Goal: Transaction & Acquisition: Download file/media

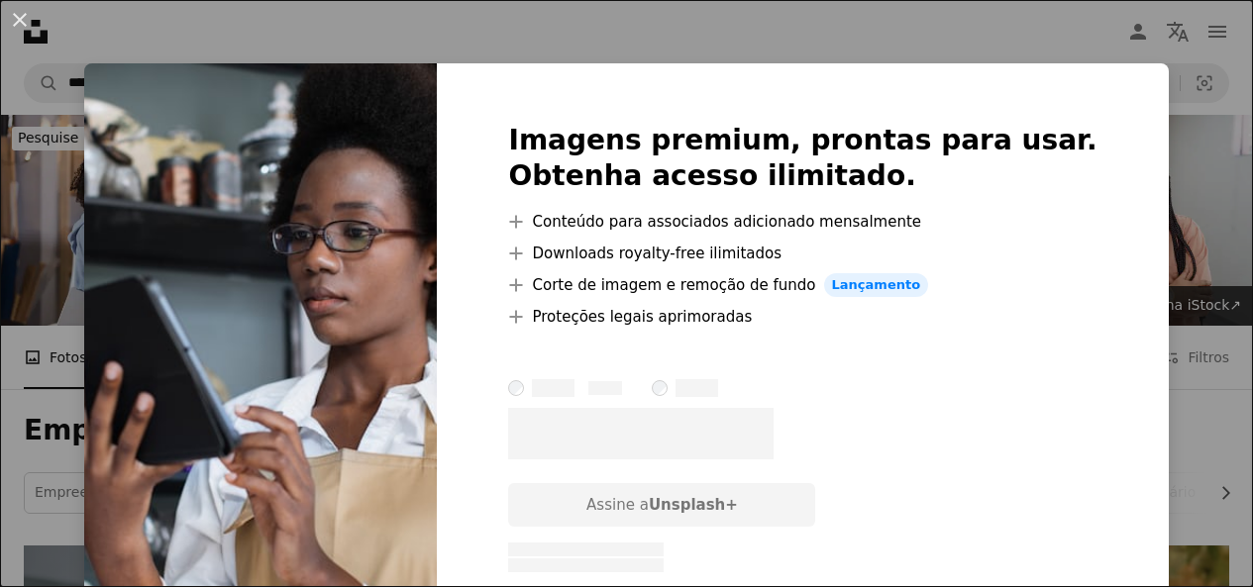
scroll to position [1585, 0]
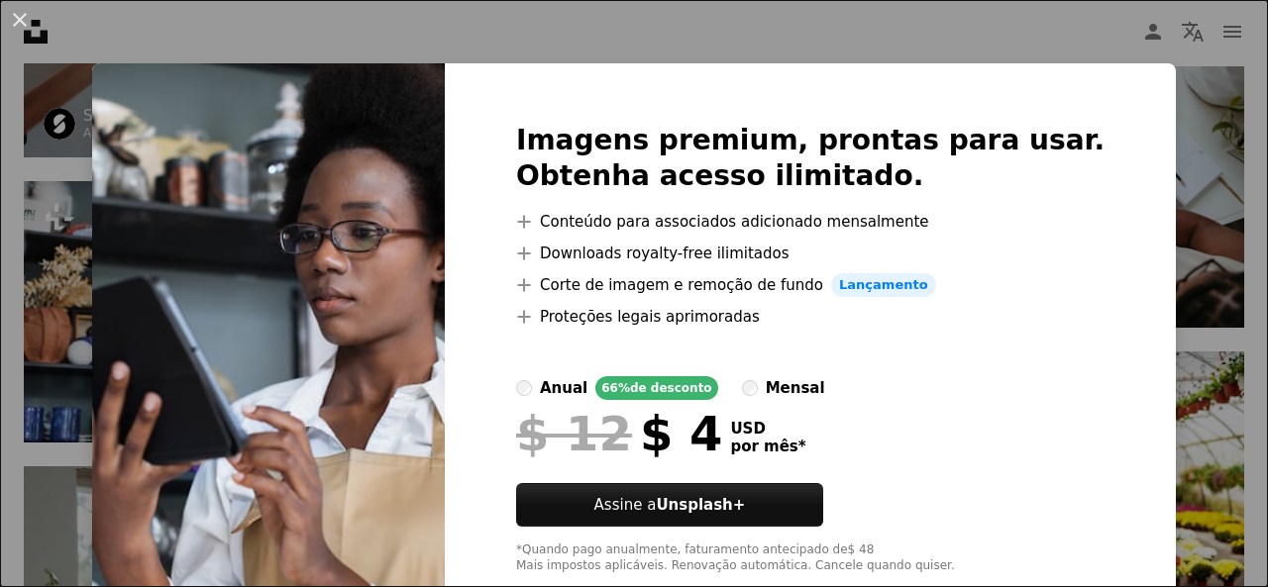
click at [1090, 4] on div "An X shape Imagens premium, prontas para usar. Obtenha acesso ilimitado. A plus…" at bounding box center [634, 293] width 1268 height 587
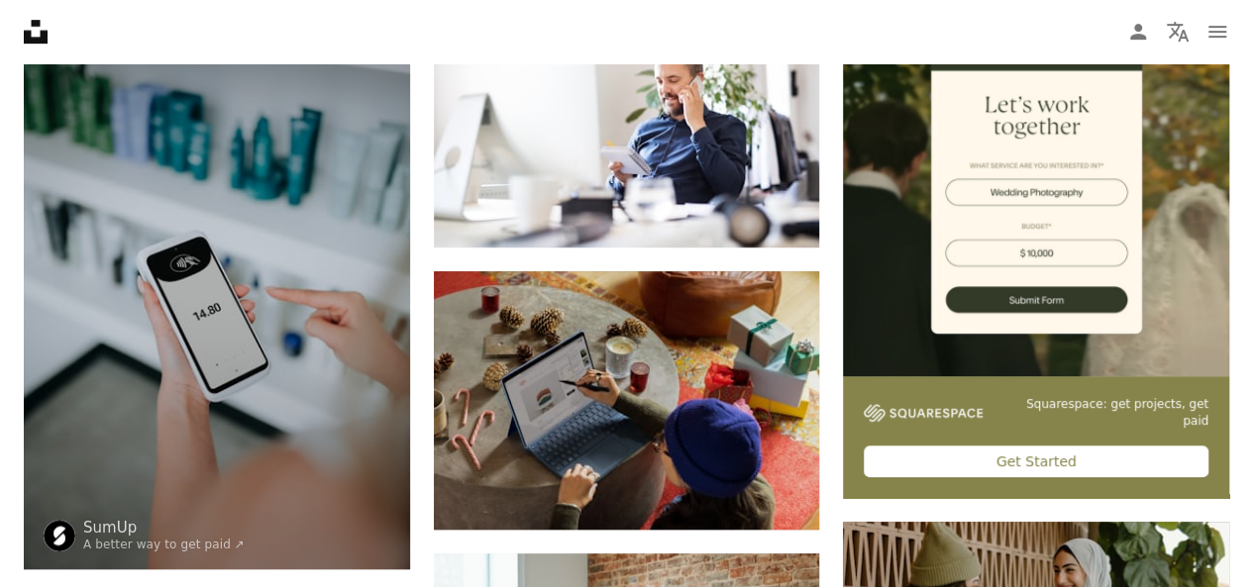
scroll to position [495, 0]
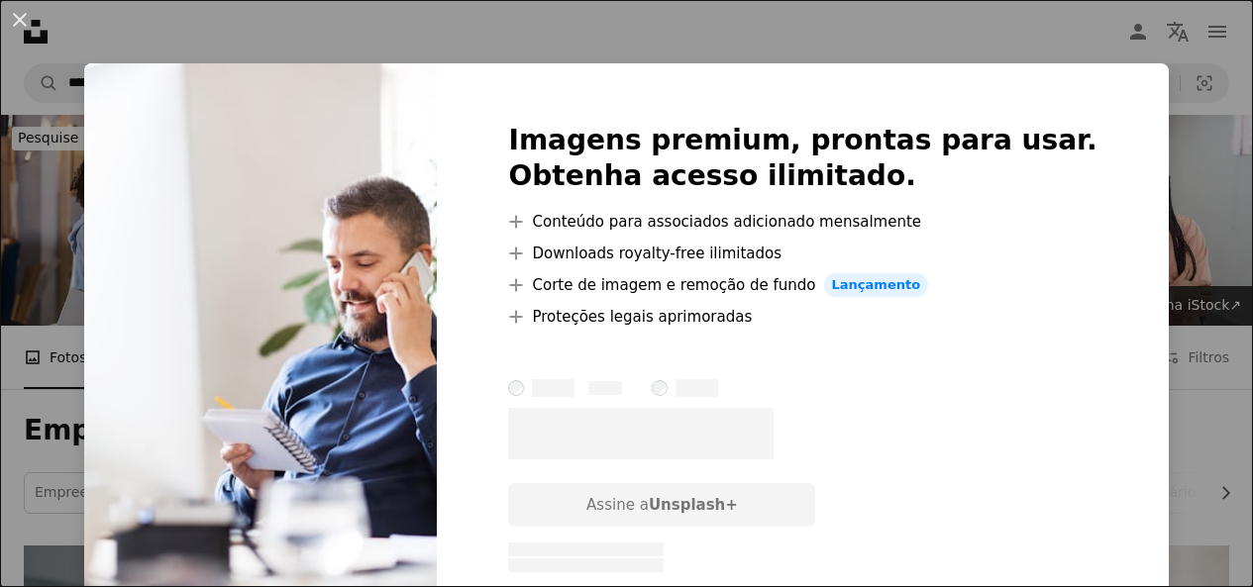
scroll to position [396, 0]
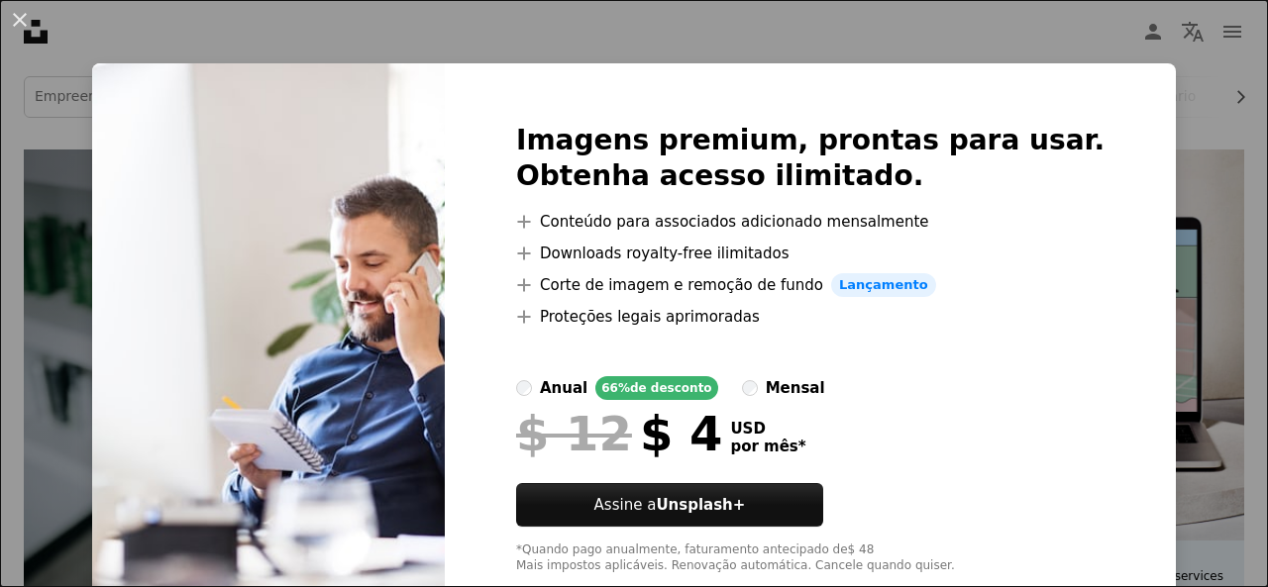
click at [1114, 57] on div "An X shape Imagens premium, prontas para usar. Obtenha acesso ilimitado. A plus…" at bounding box center [634, 293] width 1268 height 587
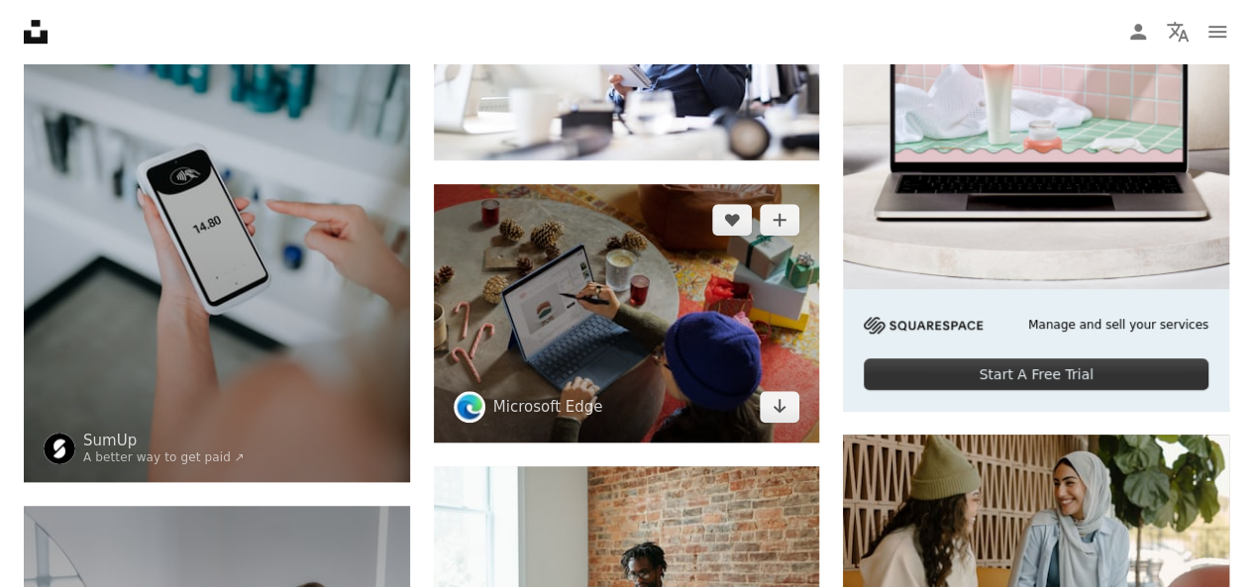
scroll to position [594, 0]
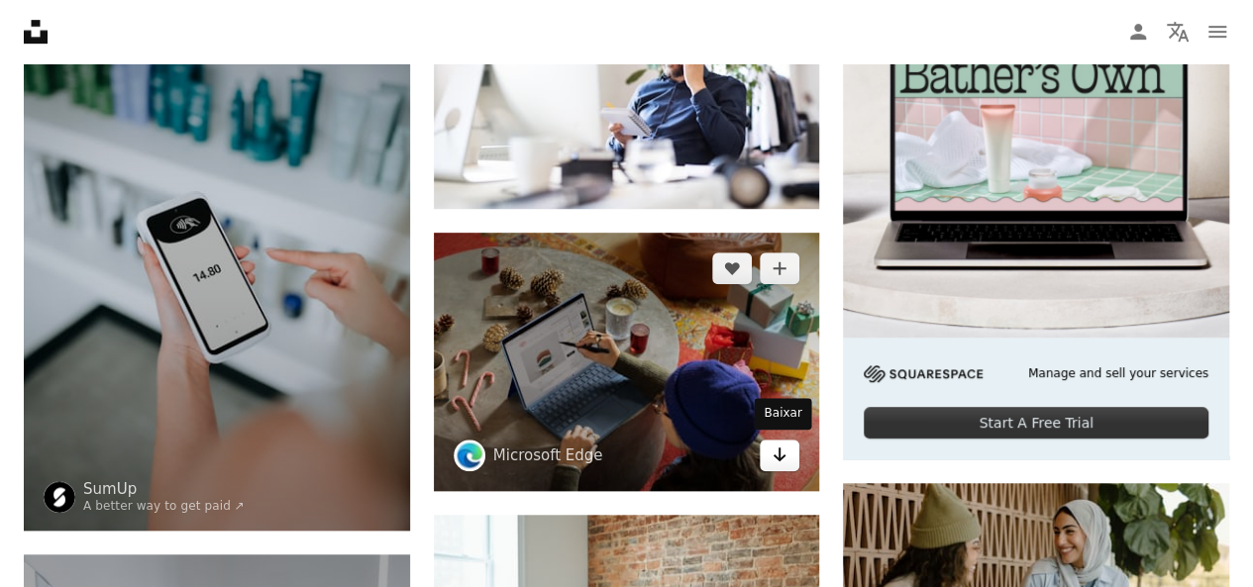
click at [790, 455] on link "Arrow pointing down" at bounding box center [780, 456] width 40 height 32
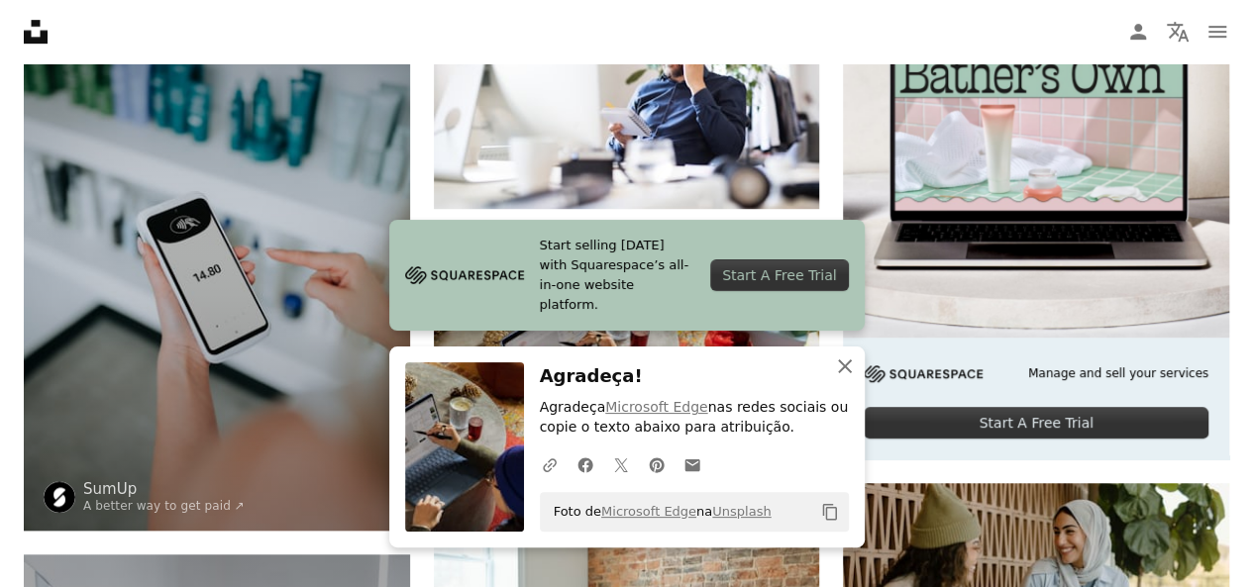
click at [849, 364] on icon "An X shape" at bounding box center [845, 367] width 24 height 24
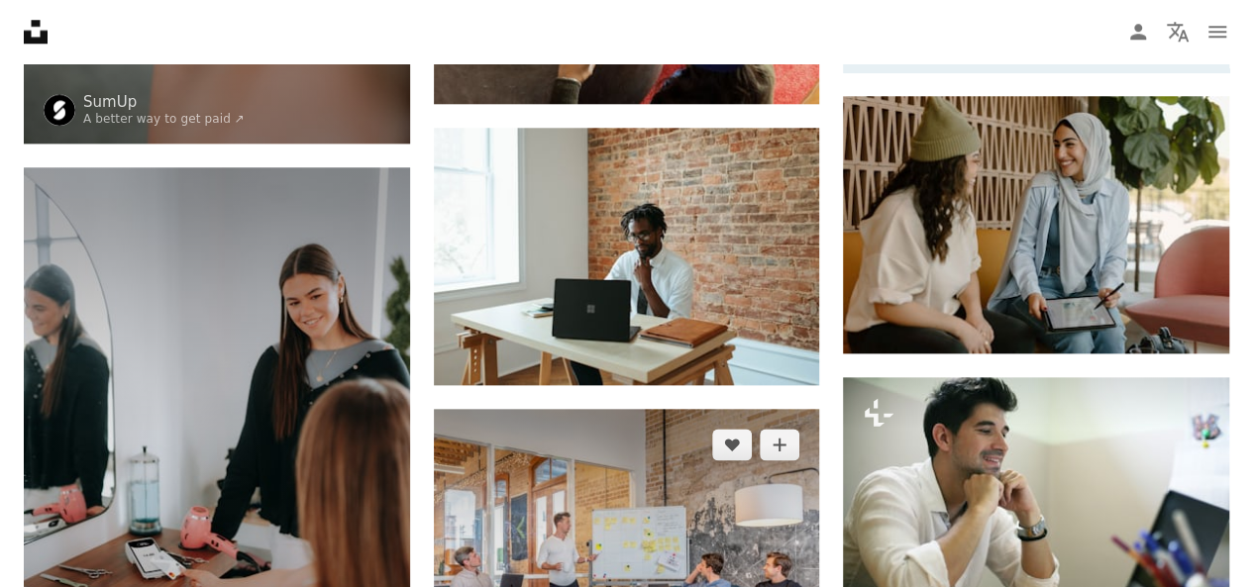
scroll to position [990, 0]
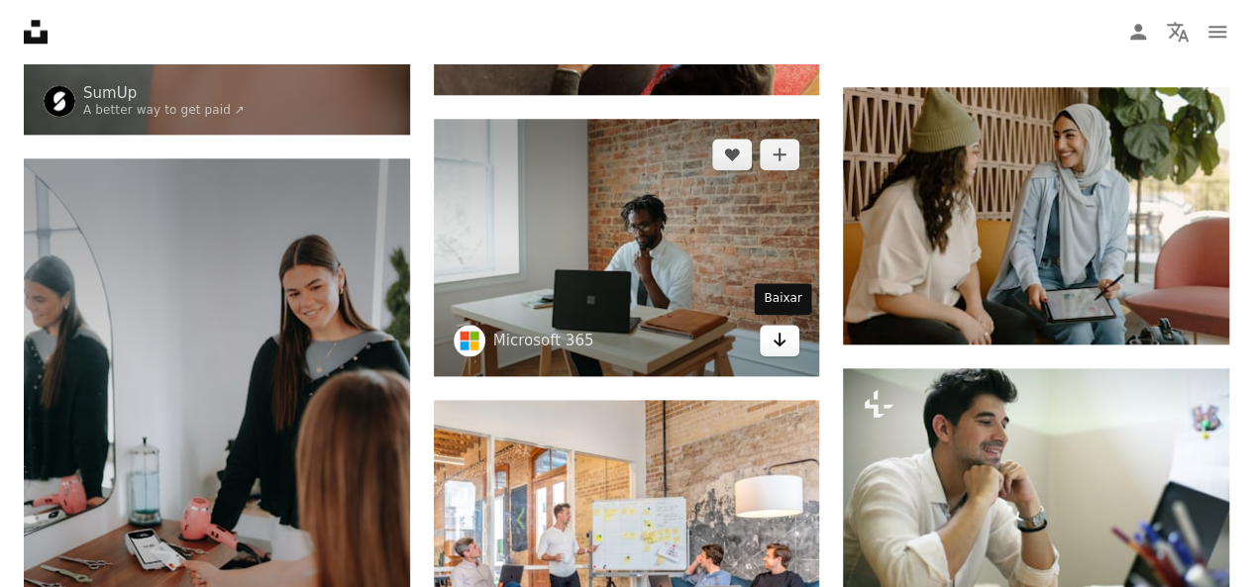
click at [779, 334] on icon "Baixar" at bounding box center [779, 340] width 13 height 14
